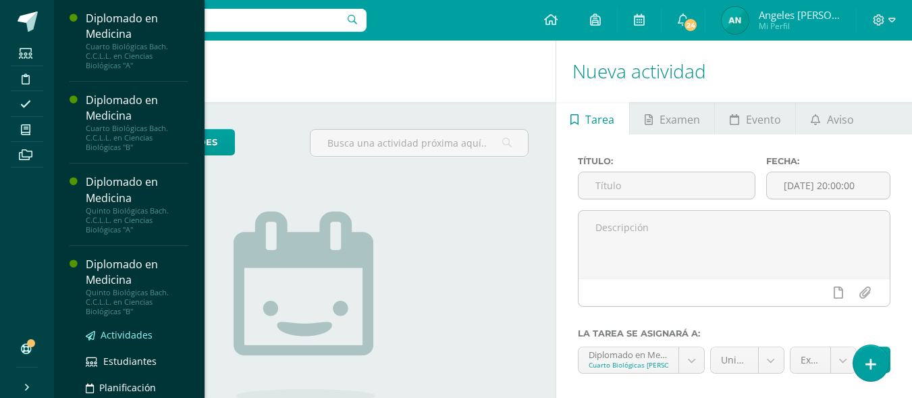
click at [128, 336] on span "Actividades" at bounding box center [127, 334] width 52 height 13
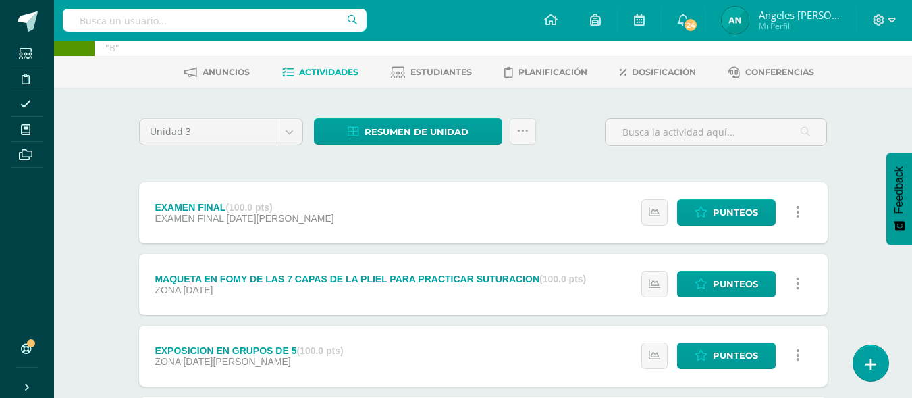
scroll to position [54, 0]
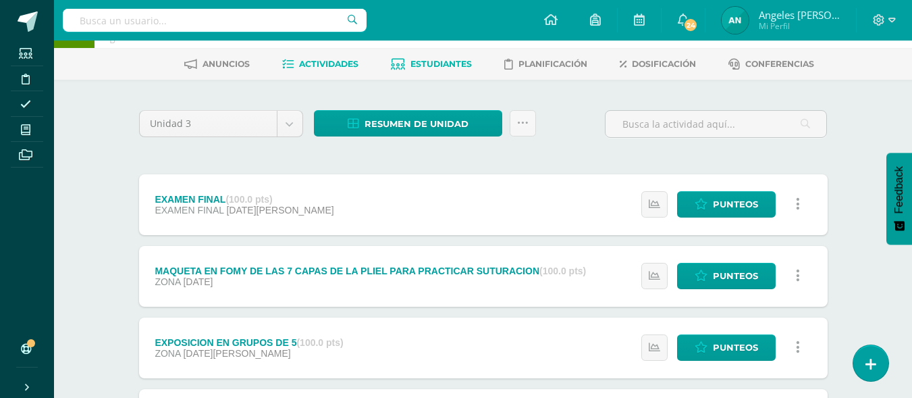
click at [428, 66] on span "Estudiantes" at bounding box center [440, 64] width 61 height 10
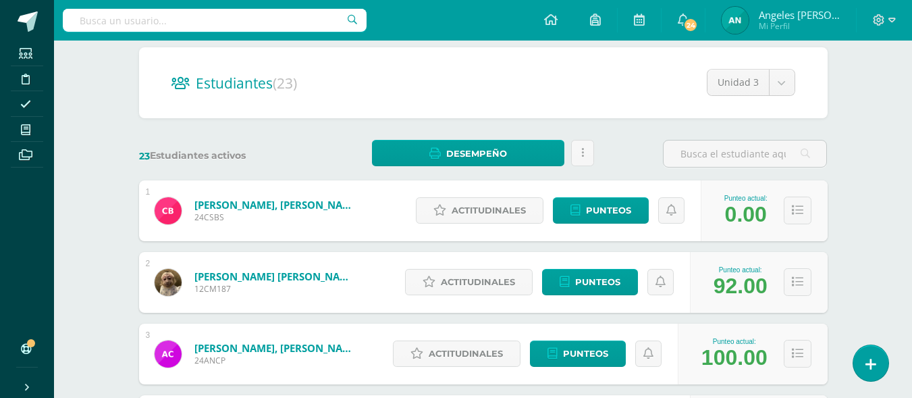
scroll to position [109, 0]
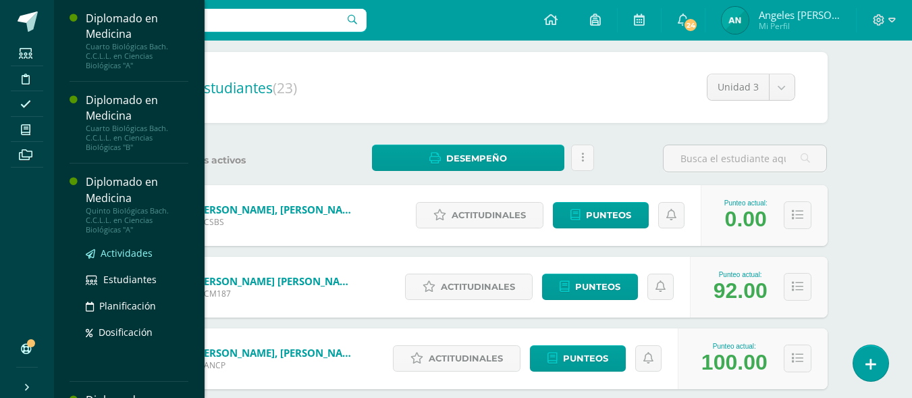
click at [132, 250] on span "Actividades" at bounding box center [127, 252] width 52 height 13
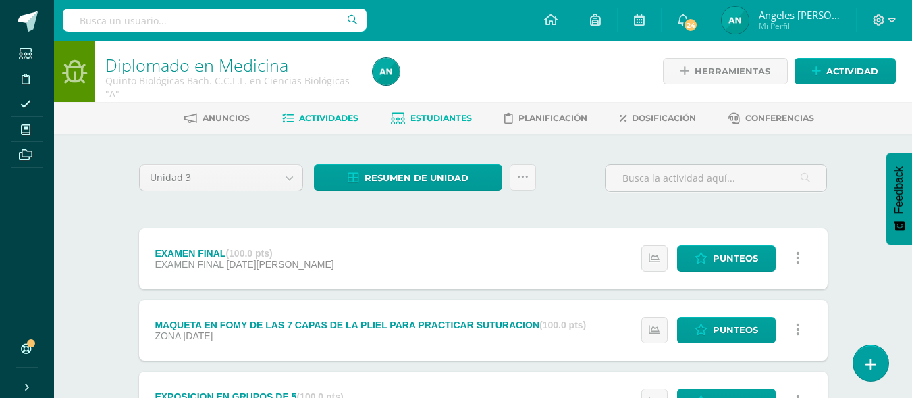
click at [435, 116] on span "Estudiantes" at bounding box center [440, 118] width 61 height 10
